Goal: Book appointment/travel/reservation

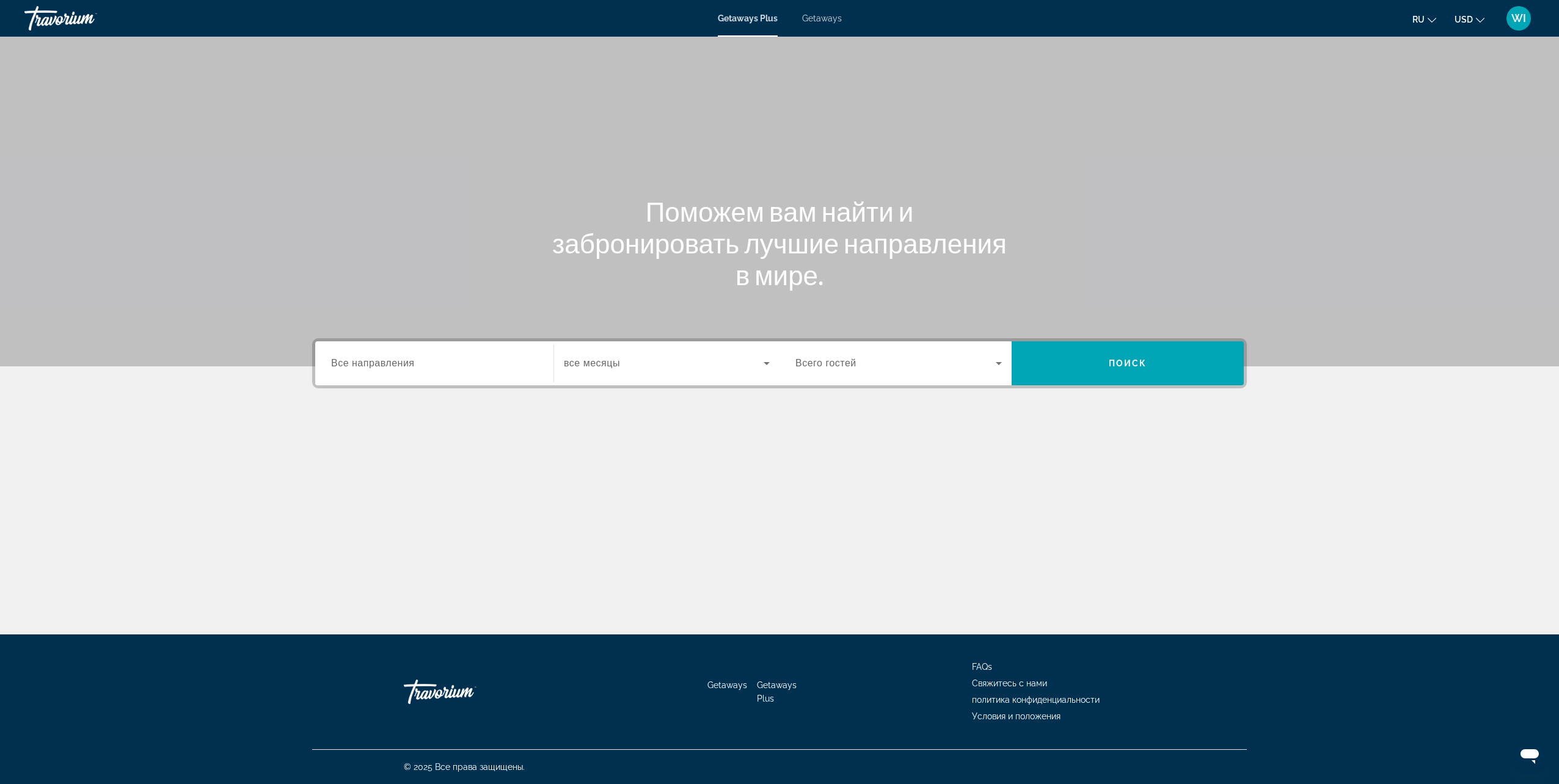
click at [830, 16] on span "Getaways" at bounding box center [822, 19] width 39 height 10
click at [819, 17] on span "Getaways" at bounding box center [822, 19] width 39 height 10
click at [398, 387] on div "Destination Все направления Start Month все месяцы Occupancy Всего гостей Поиск" at bounding box center [780, 363] width 935 height 50
click at [406, 374] on div "Search widget" at bounding box center [434, 363] width 206 height 34
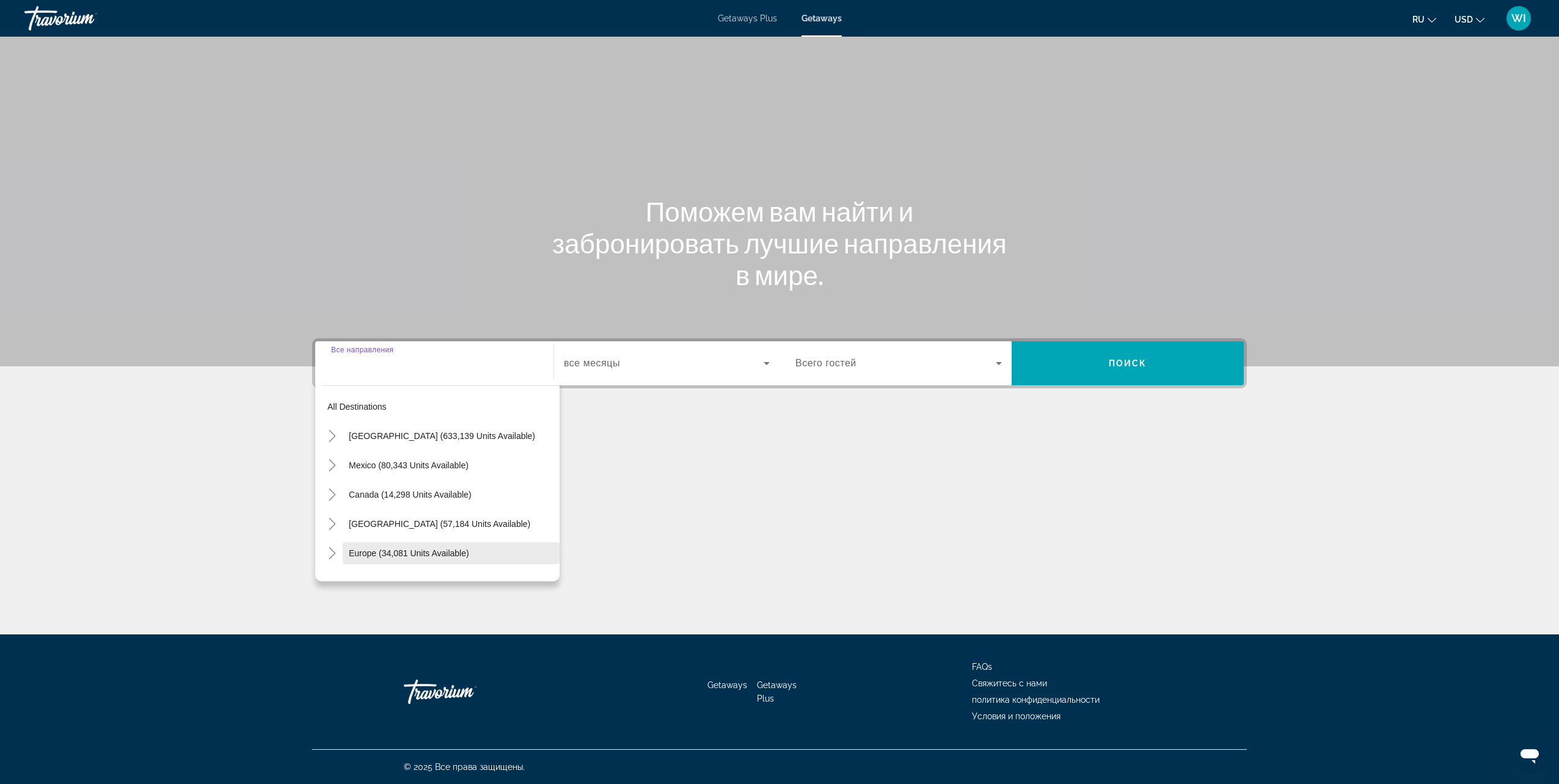
click at [436, 554] on span "Europe (34,081 units available)" at bounding box center [408, 553] width 121 height 10
type input "**********"
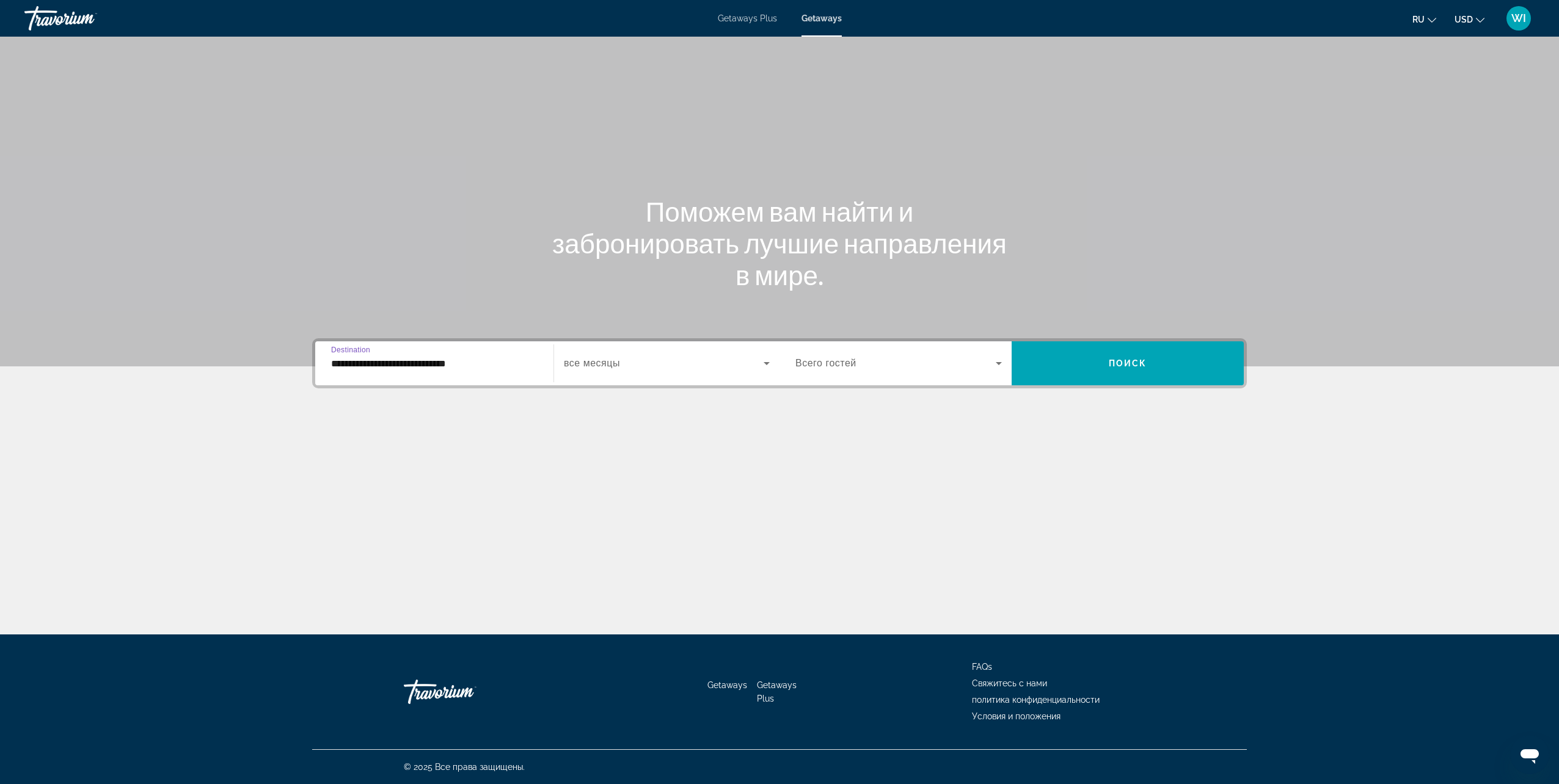
click at [715, 358] on span "Search widget" at bounding box center [663, 363] width 199 height 15
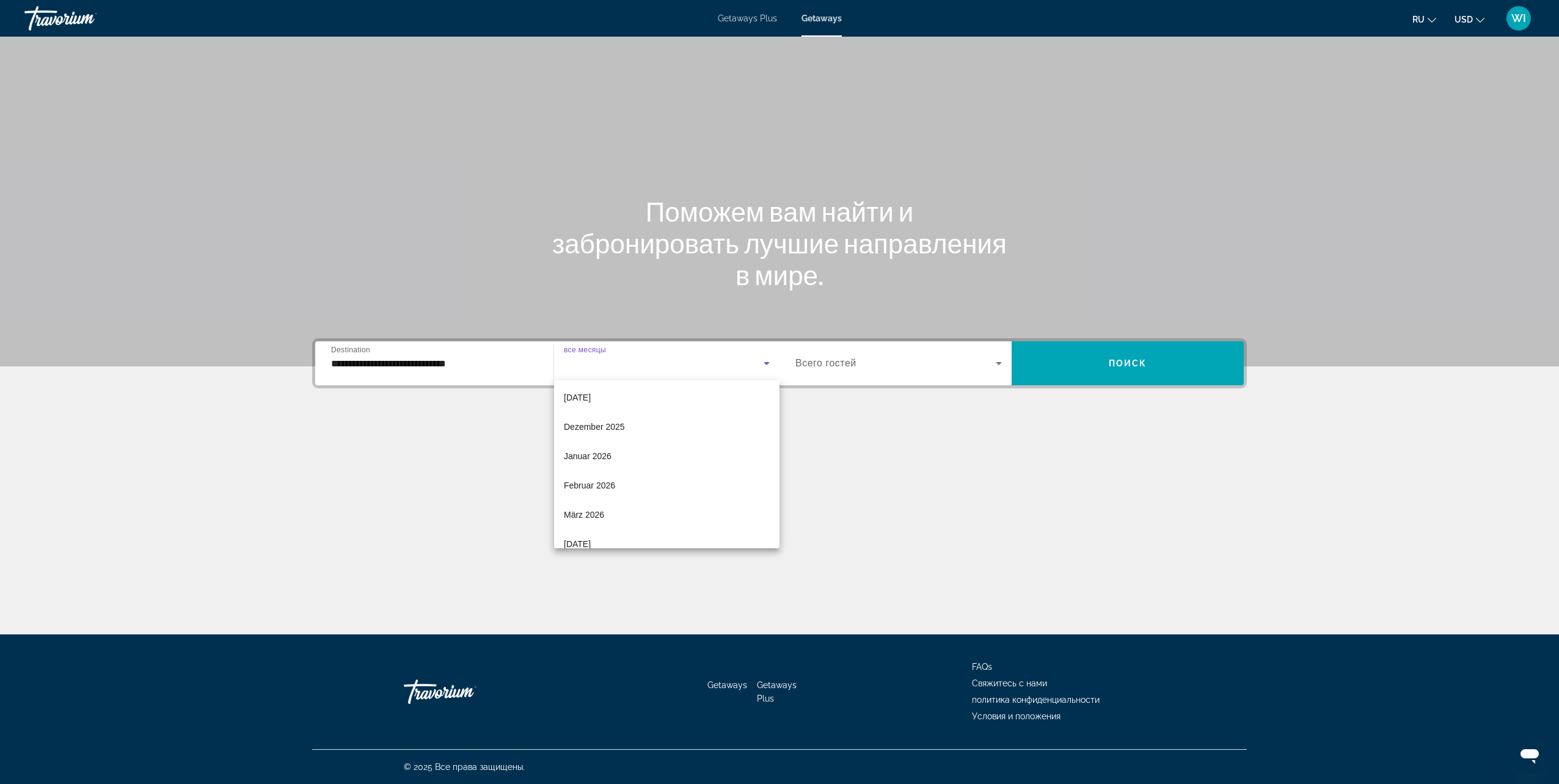
scroll to position [252, 0]
click at [678, 461] on mat-option "Juli 2026" at bounding box center [667, 470] width 226 height 29
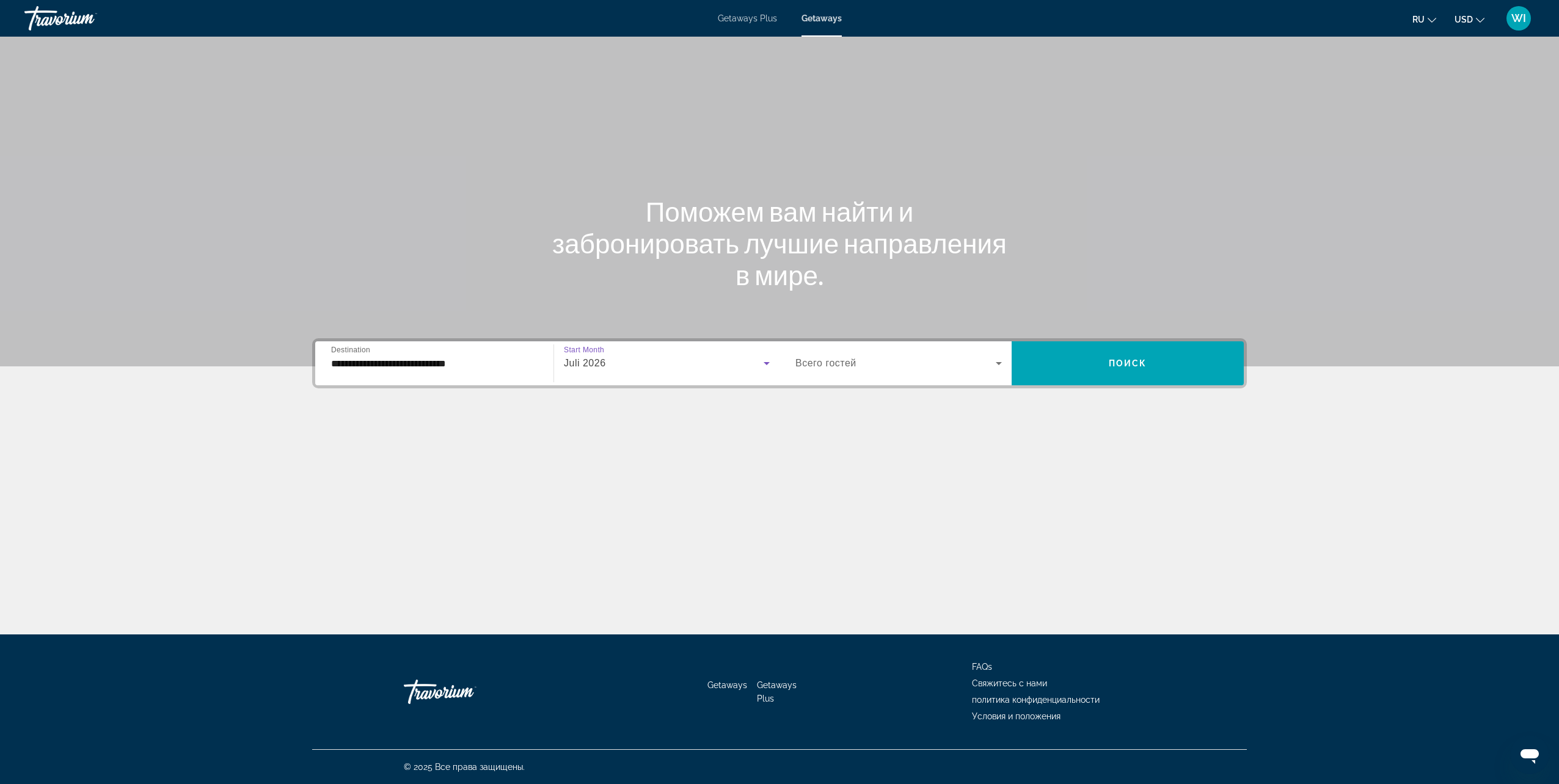
click at [897, 368] on span "Search widget" at bounding box center [895, 363] width 200 height 15
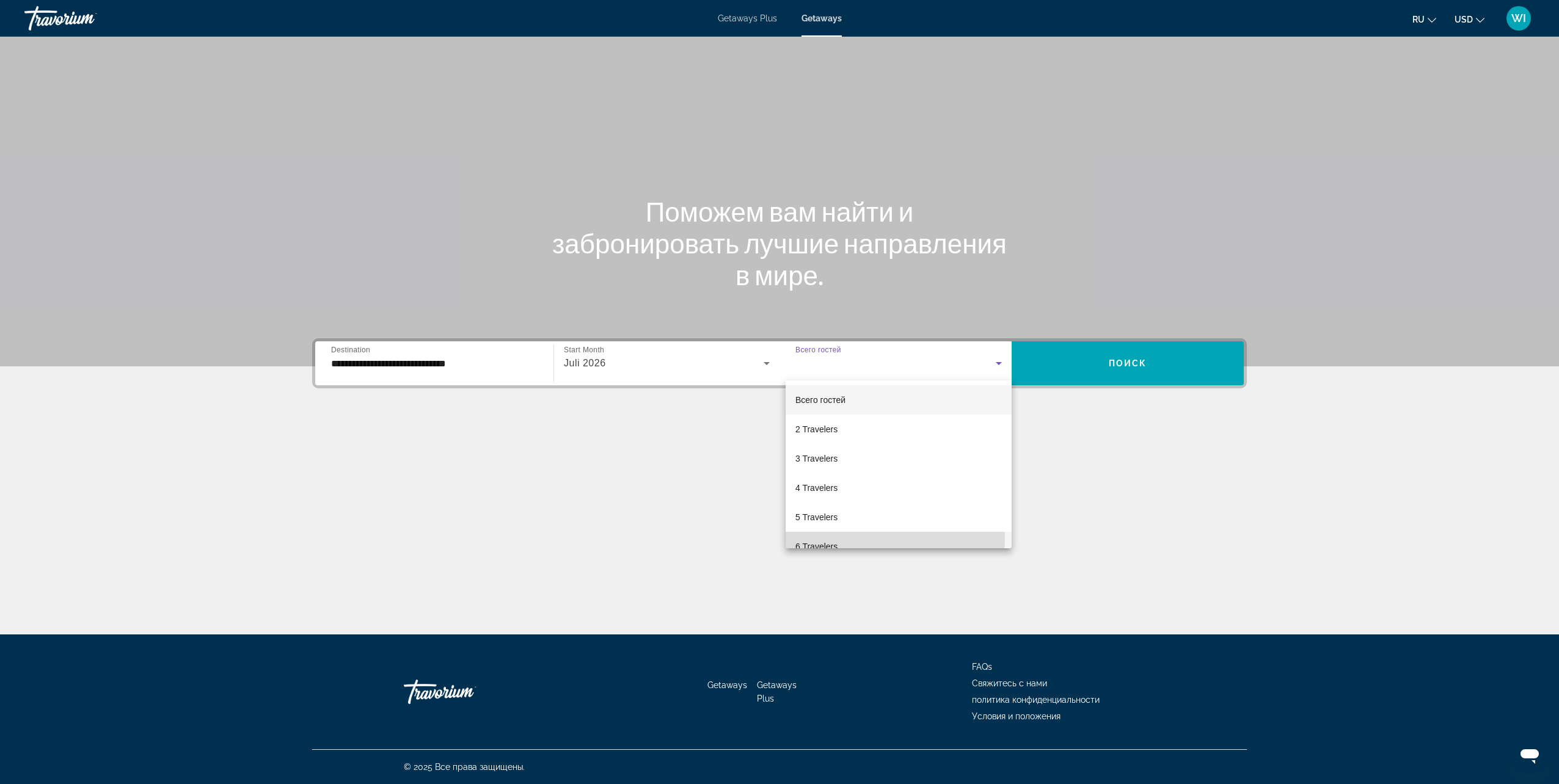
click at [887, 538] on mat-option "6 Travelers" at bounding box center [898, 547] width 226 height 29
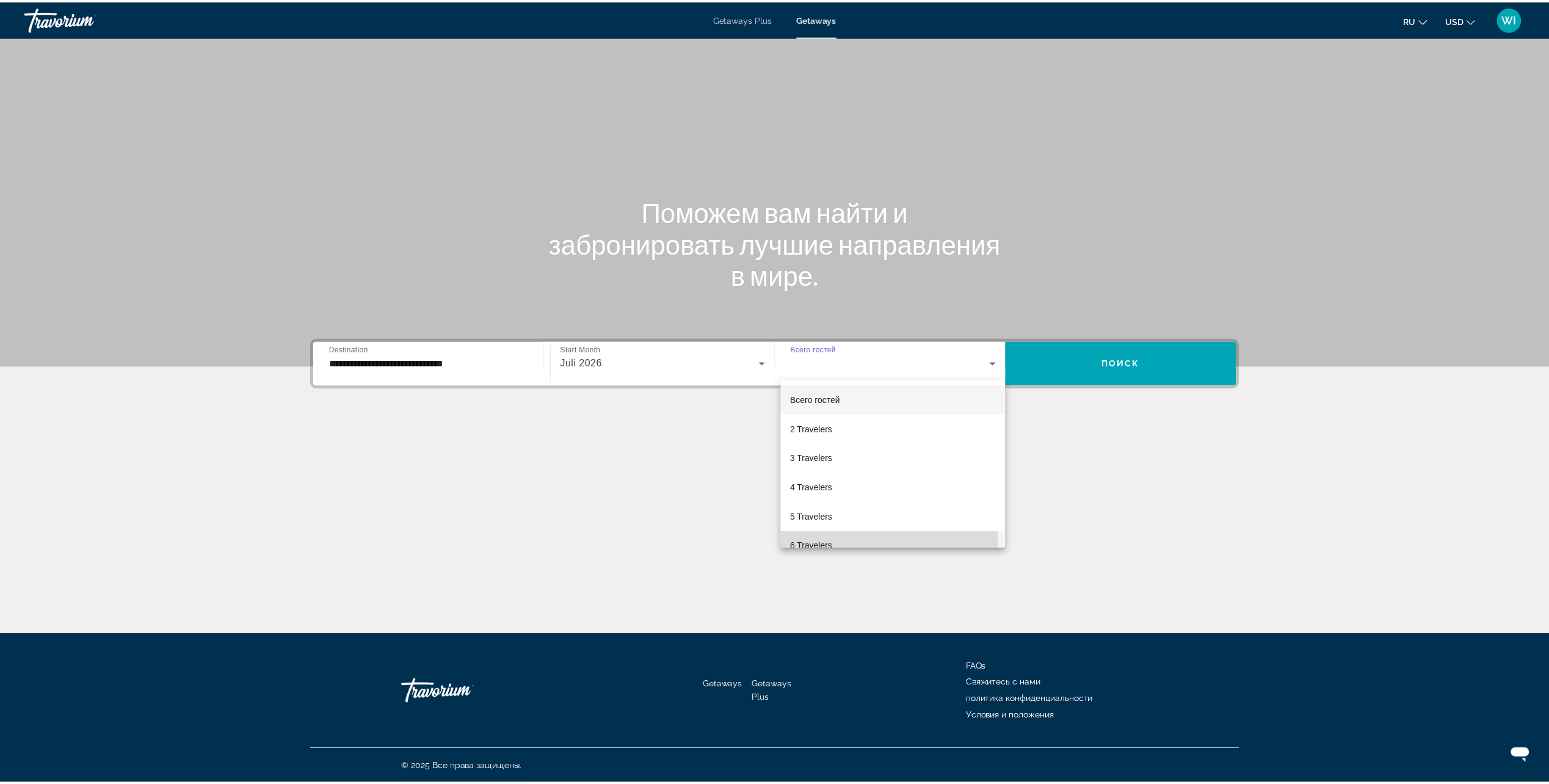
scroll to position [0, 0]
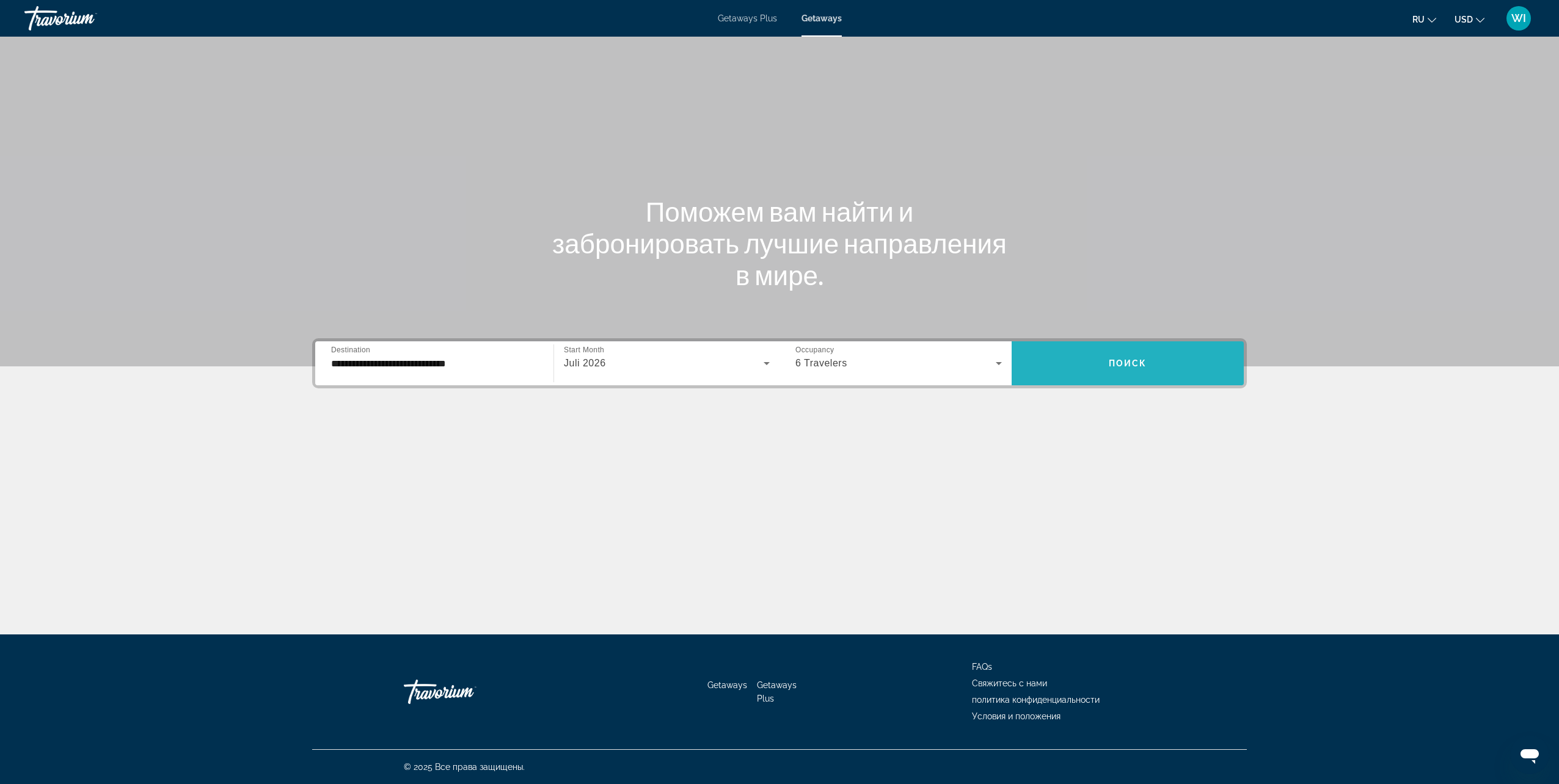
click at [1109, 371] on span "Search widget" at bounding box center [1127, 363] width 232 height 29
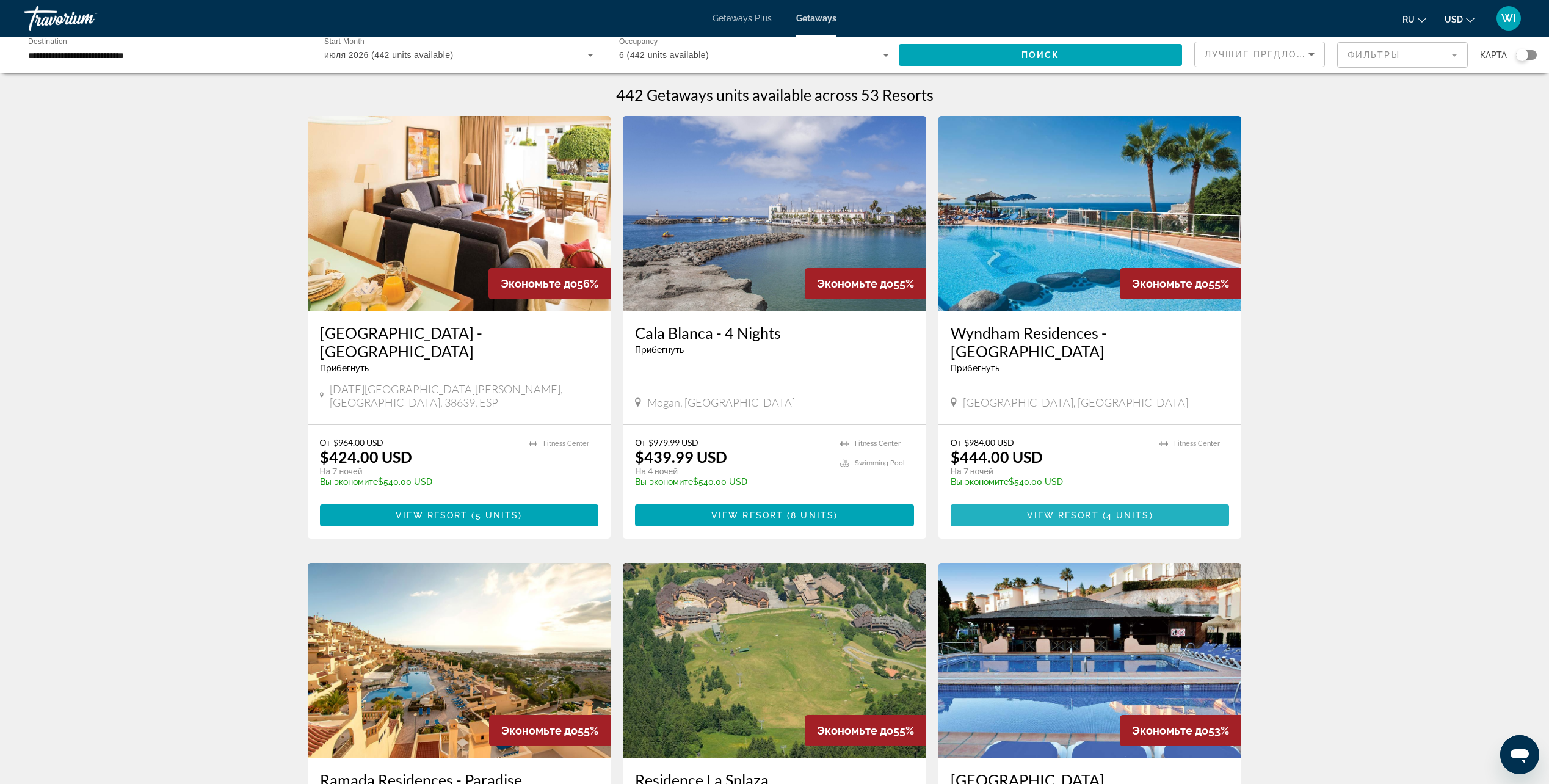
click at [1049, 507] on span "Main content" at bounding box center [1091, 515] width 279 height 29
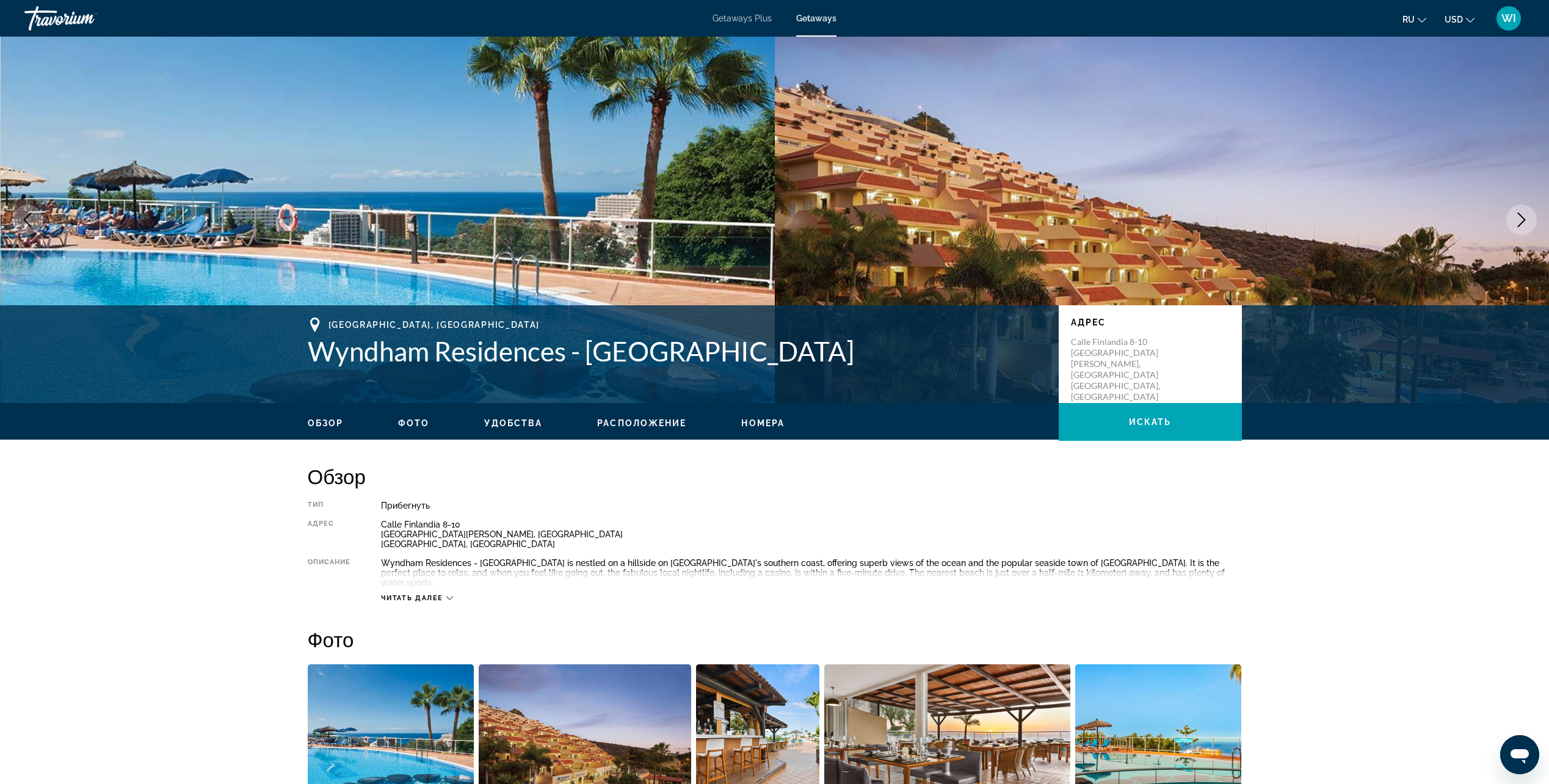
click at [1506, 22] on span "WI" at bounding box center [1509, 18] width 15 height 12
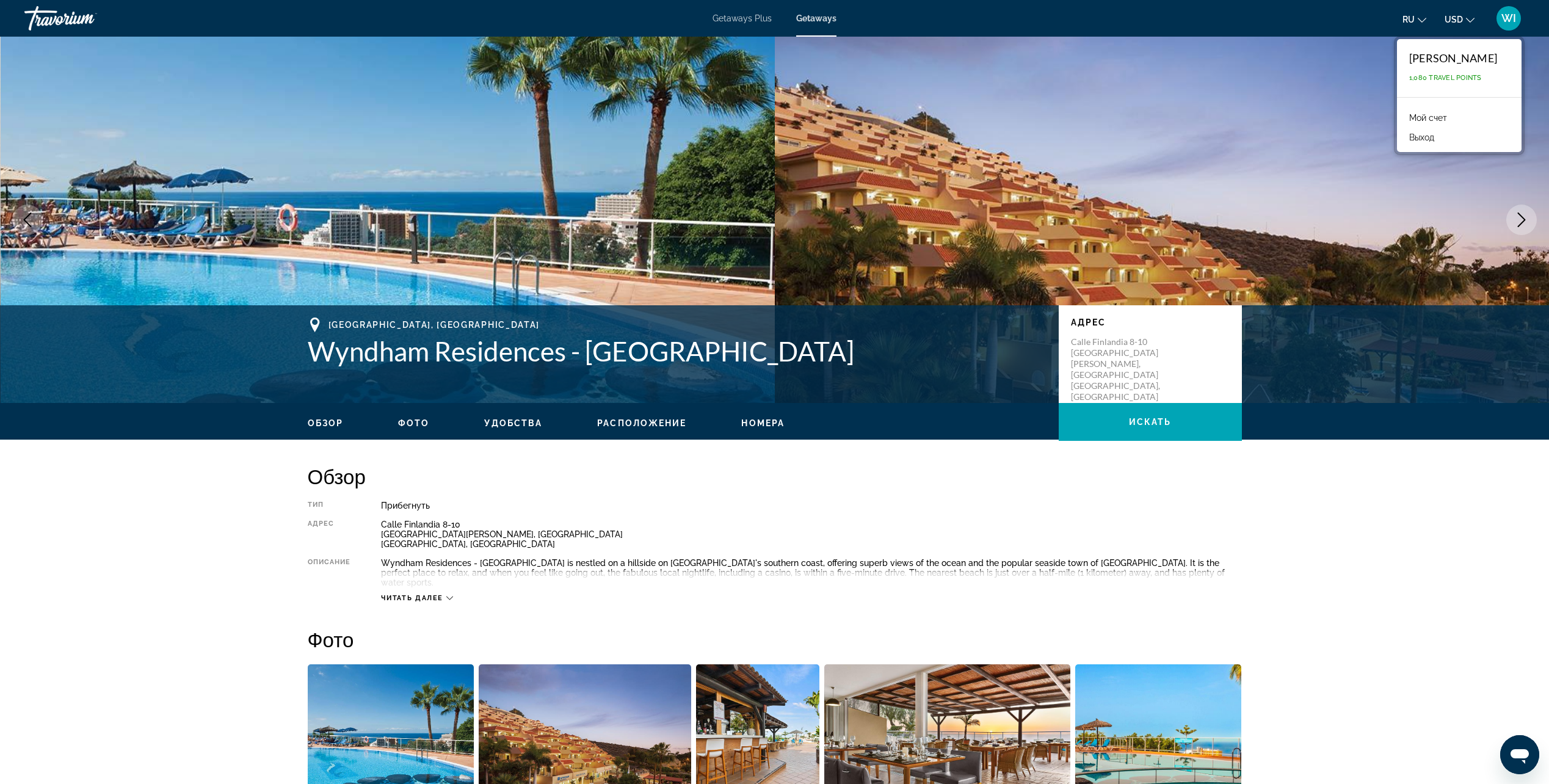
click at [1441, 138] on button "Выход" at bounding box center [1422, 137] width 37 height 16
